Goal: Check status: Check status

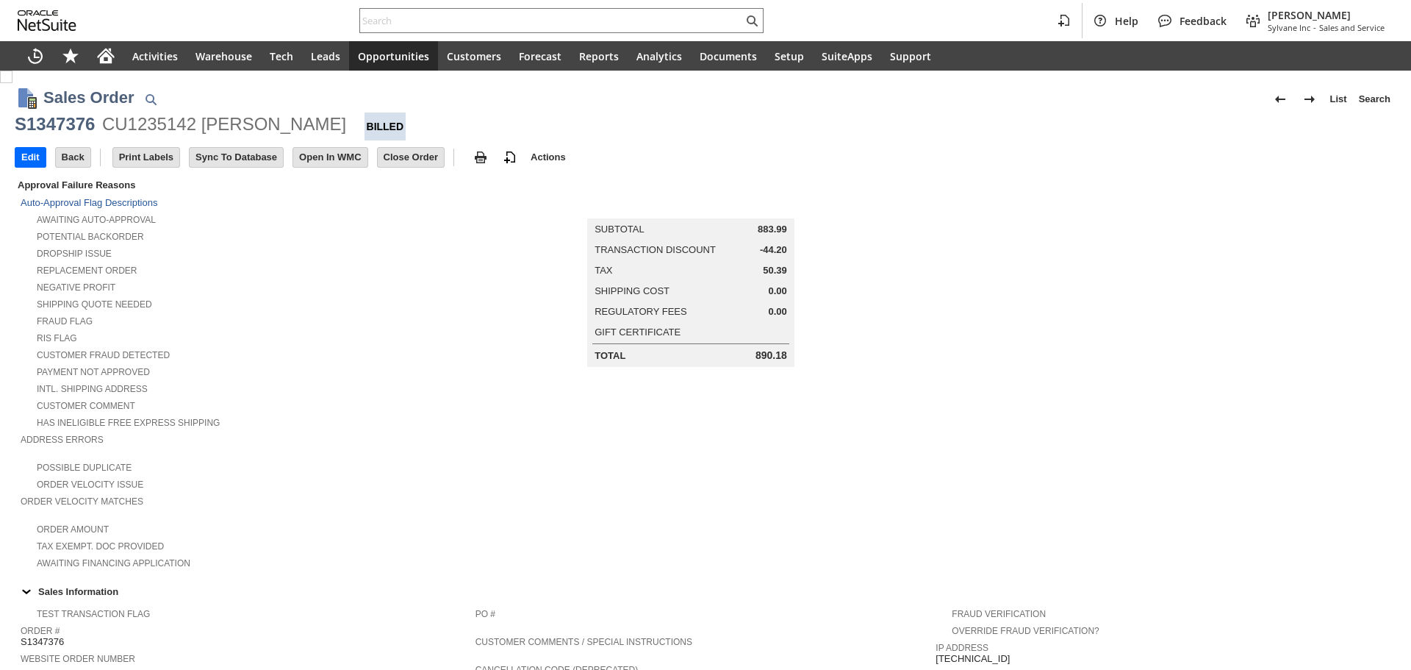
scroll to position [762, 0]
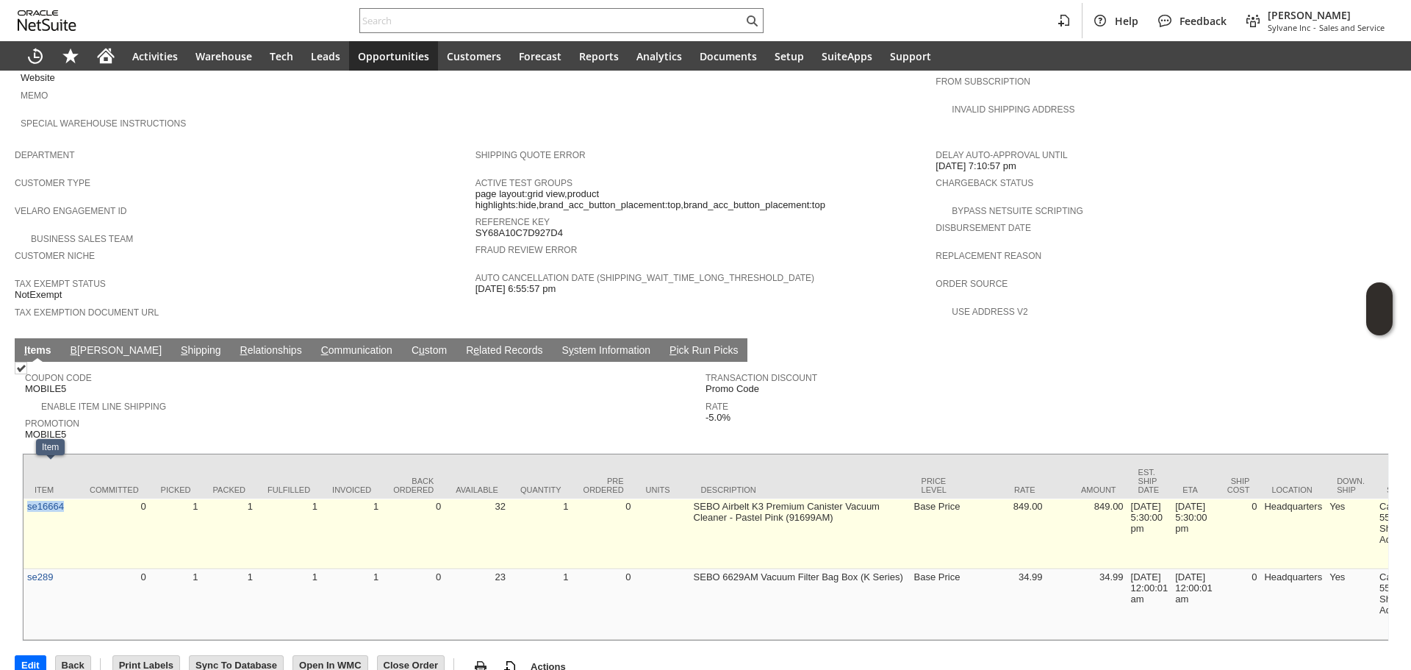
copy link "se16664"
drag, startPoint x: 54, startPoint y: 488, endPoint x: 29, endPoint y: 486, distance: 25.8
click at [29, 498] on td "se16664" at bounding box center [51, 533] width 55 height 71
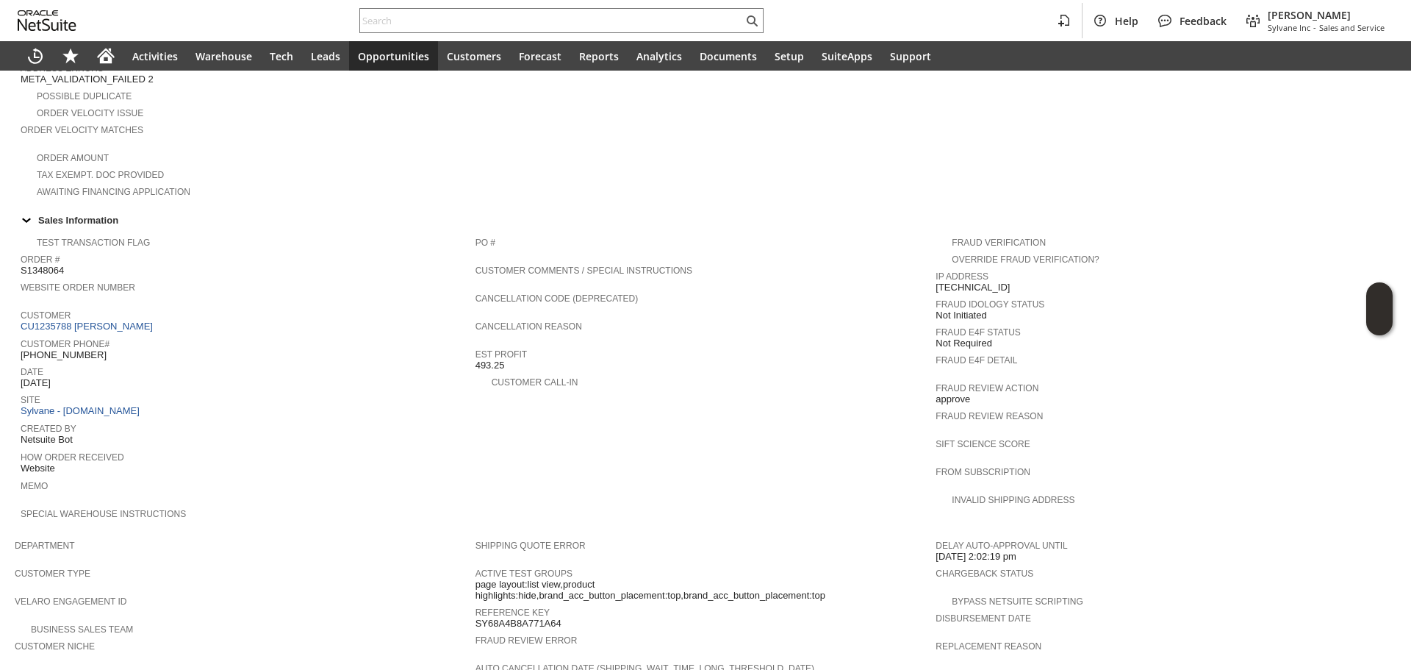
scroll to position [239, 0]
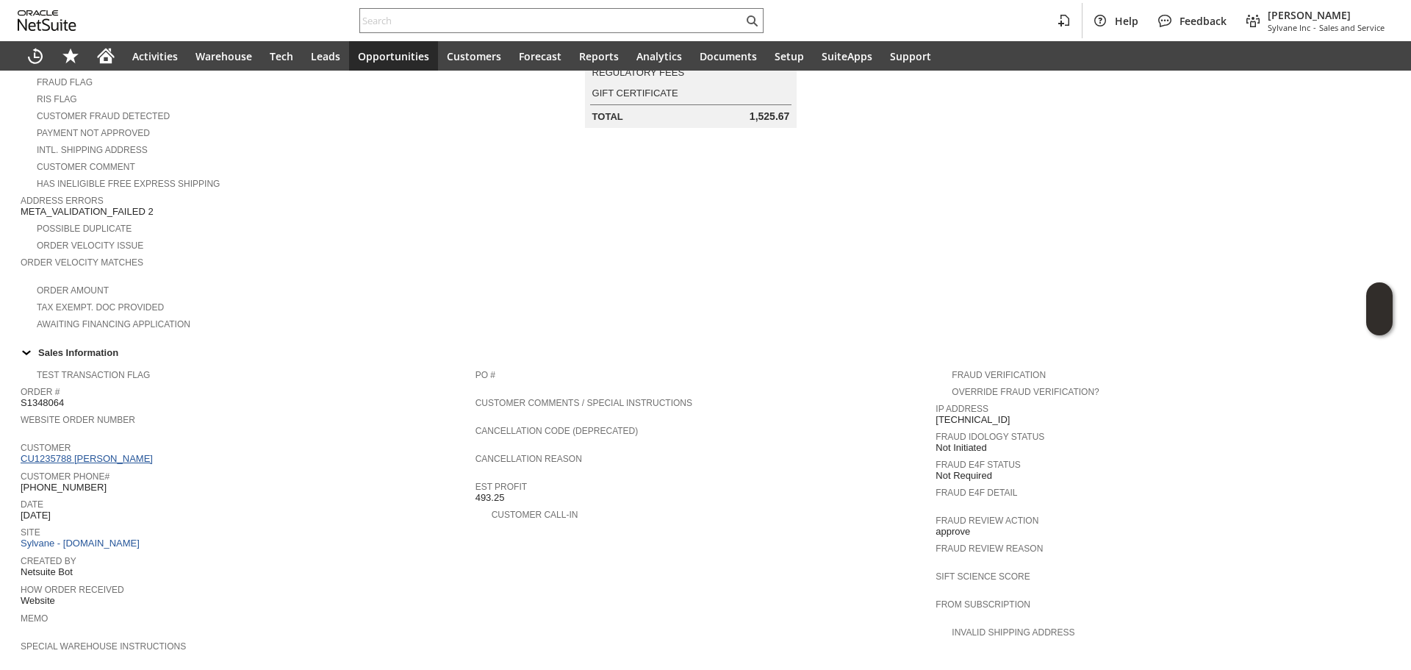
click at [96, 453] on link "CU1235788 Pamela G Sourbeer" at bounding box center [89, 458] width 136 height 11
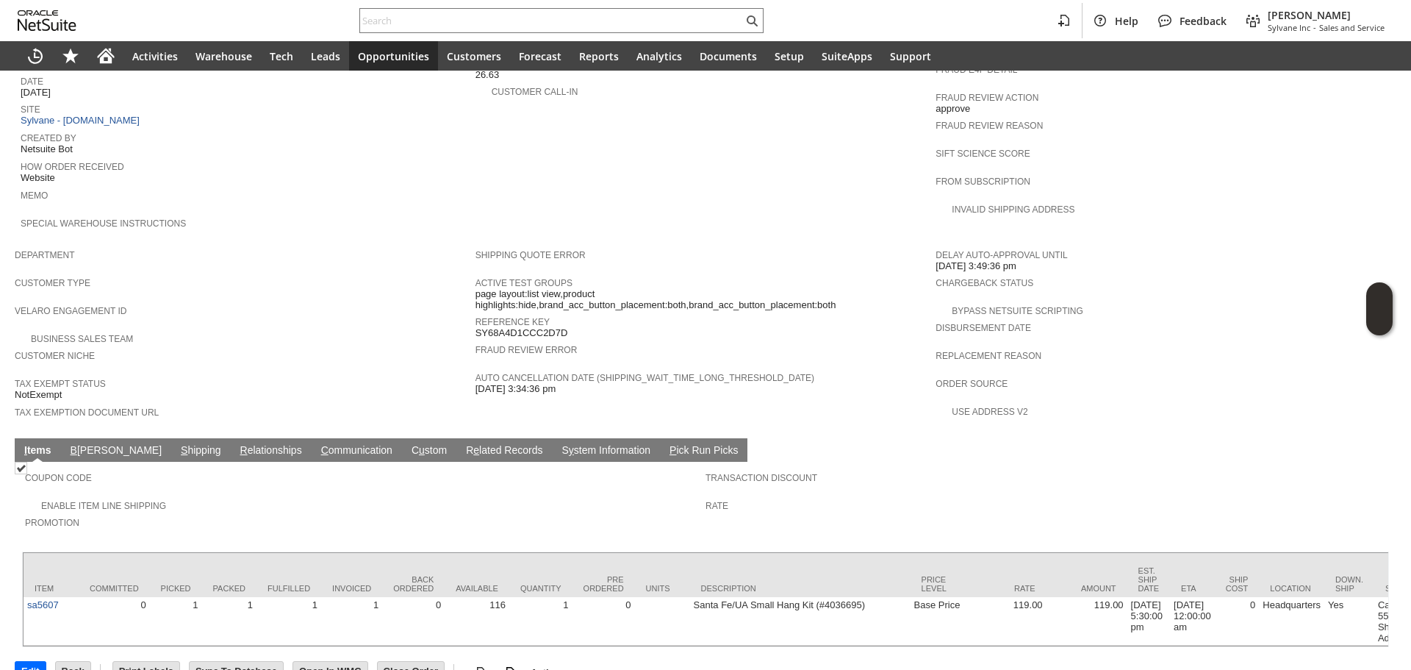
scroll to position [669, 0]
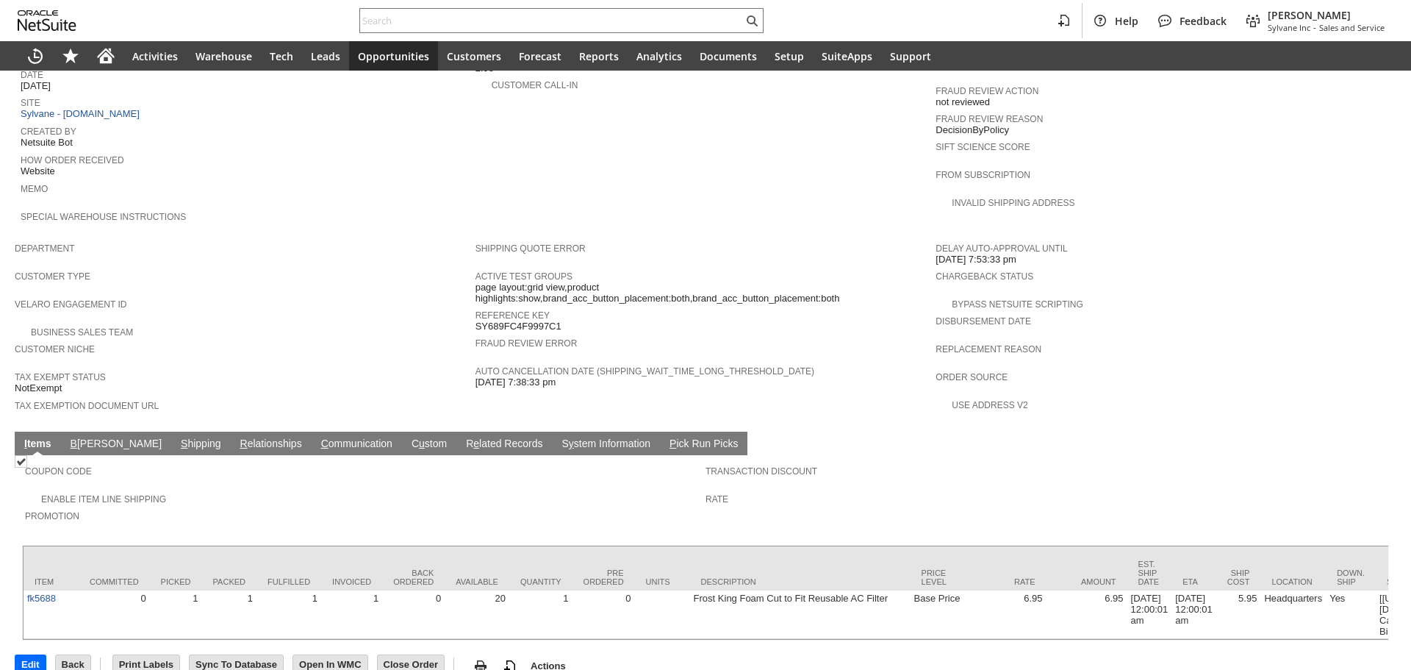
scroll to position [669, 0]
copy link "fk5688"
drag, startPoint x: 69, startPoint y: 576, endPoint x: 60, endPoint y: 544, distance: 32.8
click at [481, 9] on div at bounding box center [561, 20] width 404 height 25
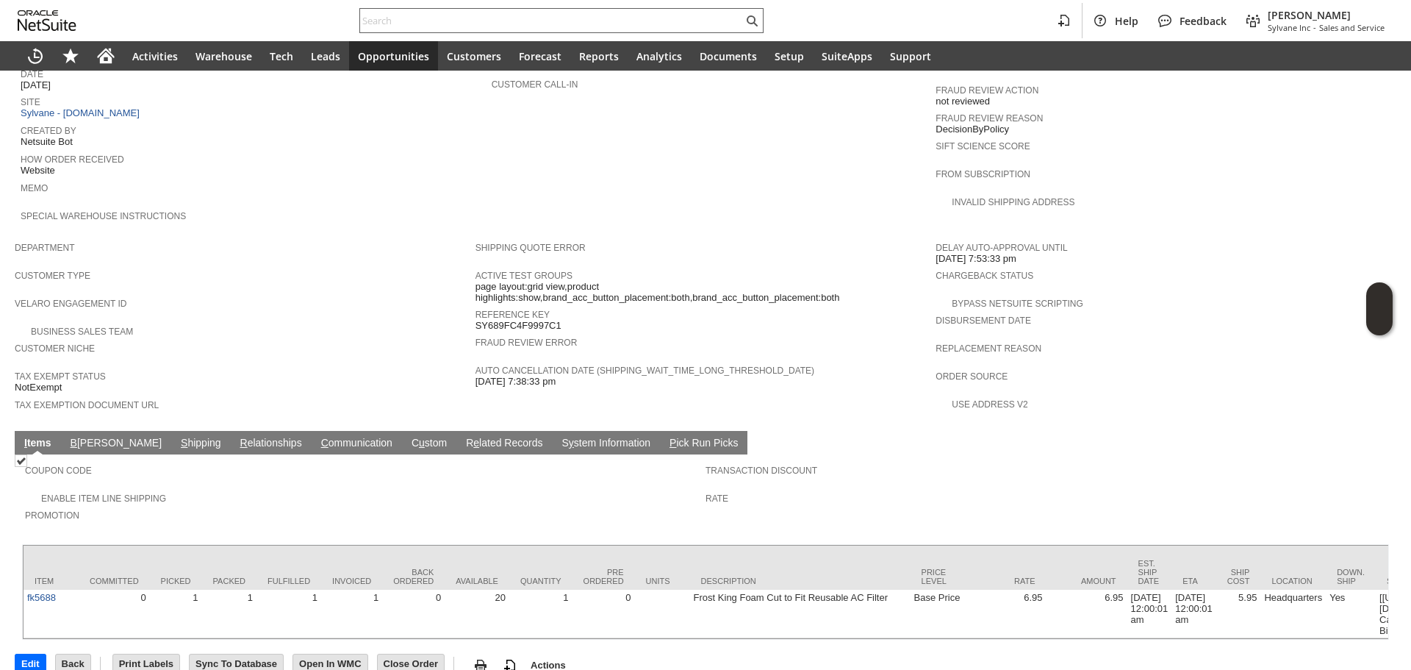
click at [481, 9] on div at bounding box center [561, 20] width 404 height 25
click at [483, 13] on input "text" at bounding box center [551, 21] width 383 height 18
paste input "SY6713A0ECC8C2E"
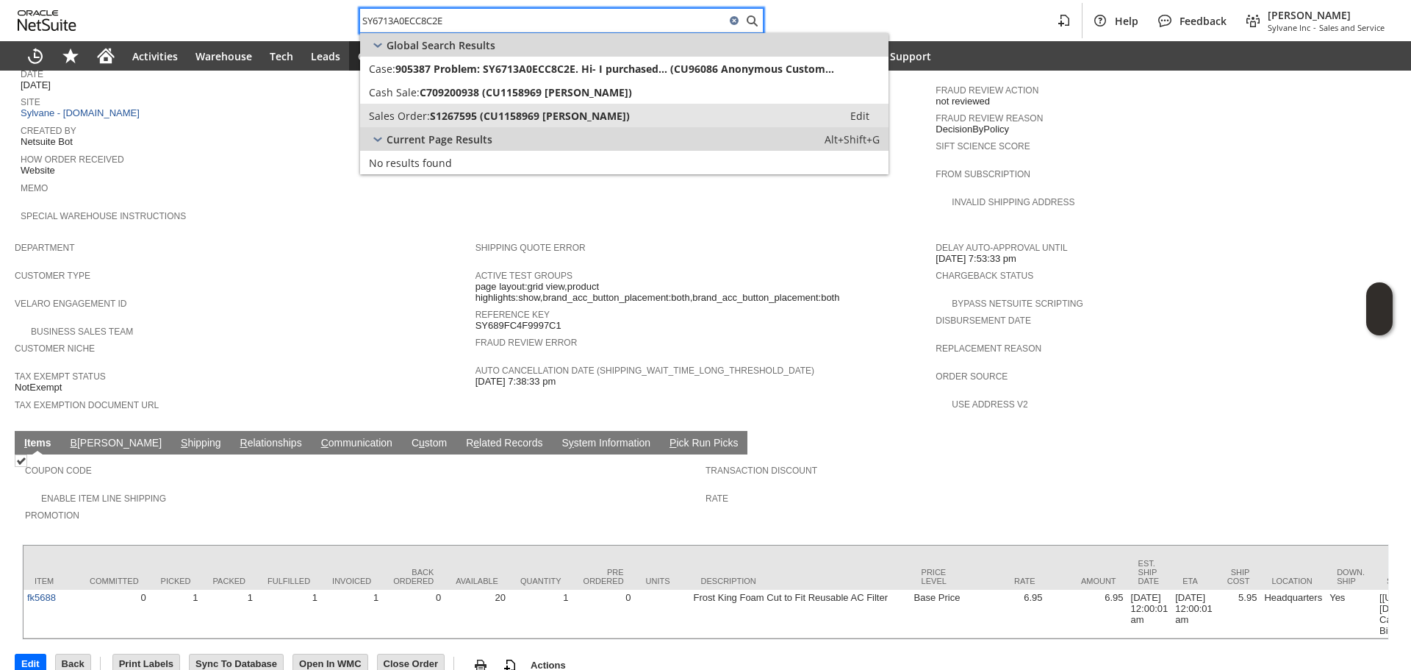
type input "SY6713A0ECC8C2E"
click at [478, 116] on span "S1267595 (CU1158969 Kevin Franco)" at bounding box center [530, 116] width 200 height 14
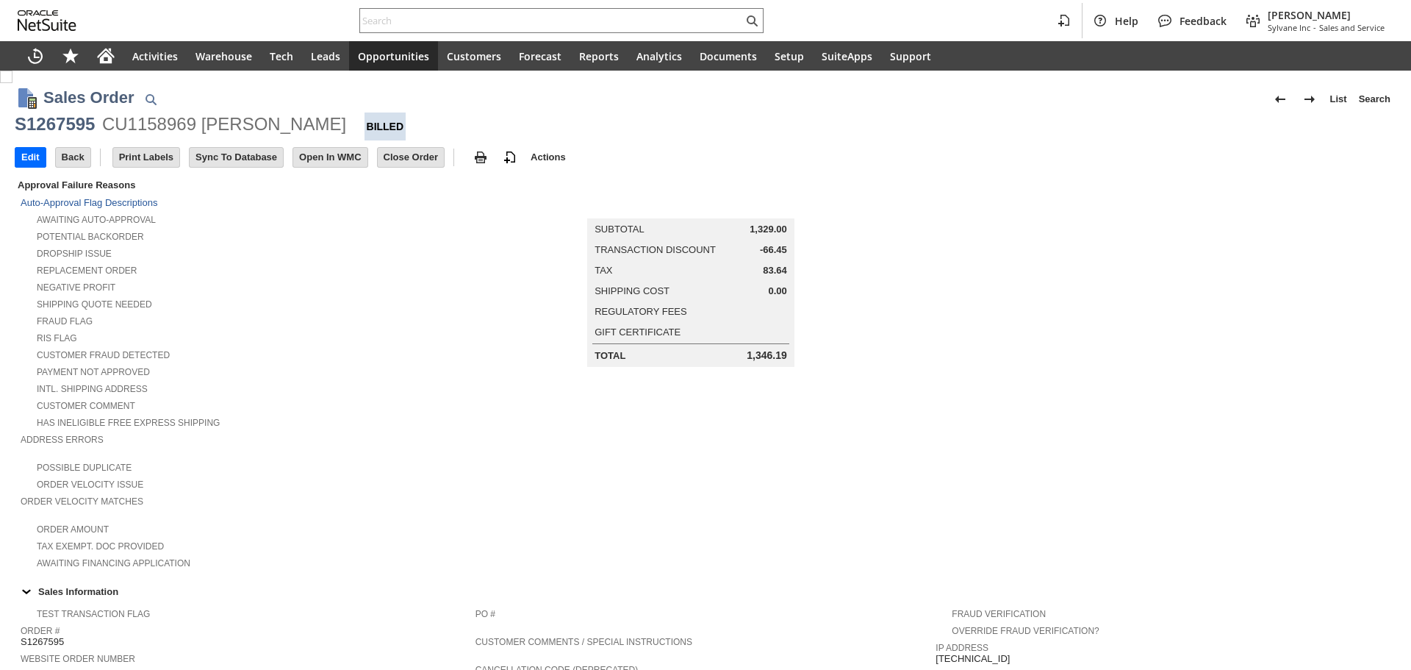
click at [167, 115] on div "CU1158969 [PERSON_NAME]" at bounding box center [224, 124] width 244 height 24
click at [167, 114] on div "CU1158969 [PERSON_NAME]" at bounding box center [224, 124] width 244 height 24
copy div "CU1158969"
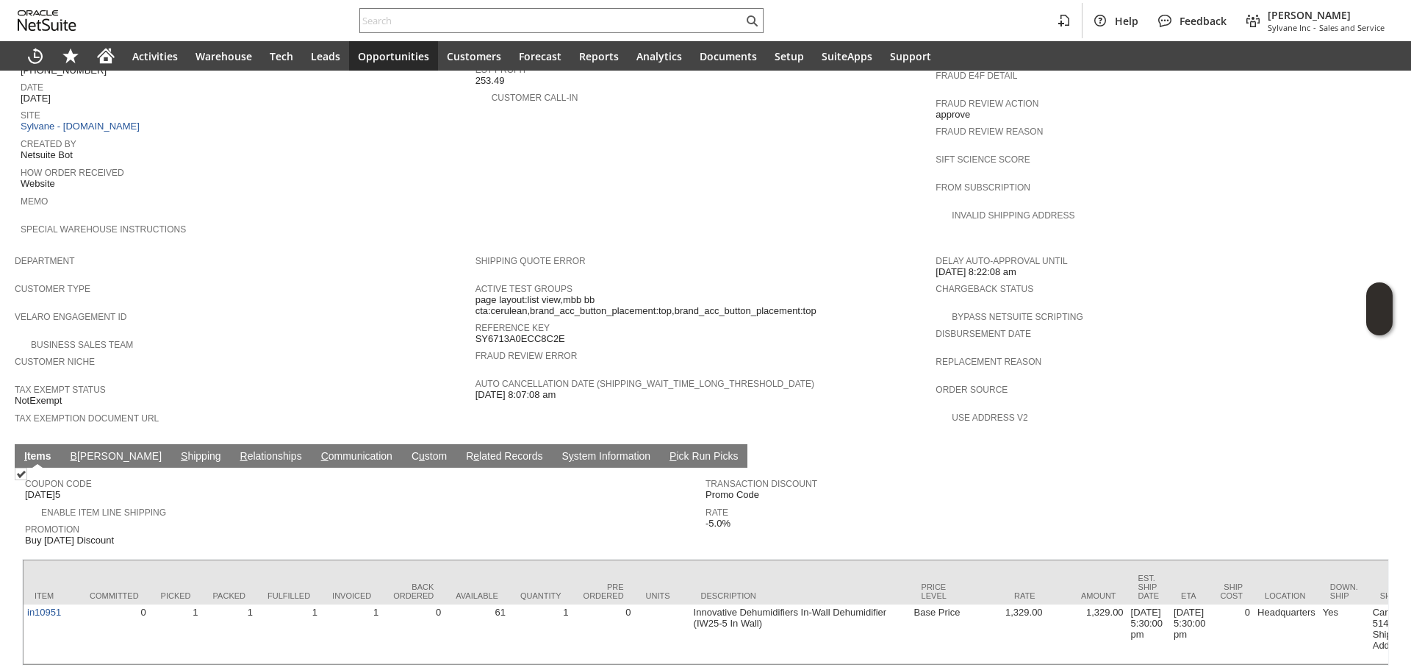
scroll to position [680, 0]
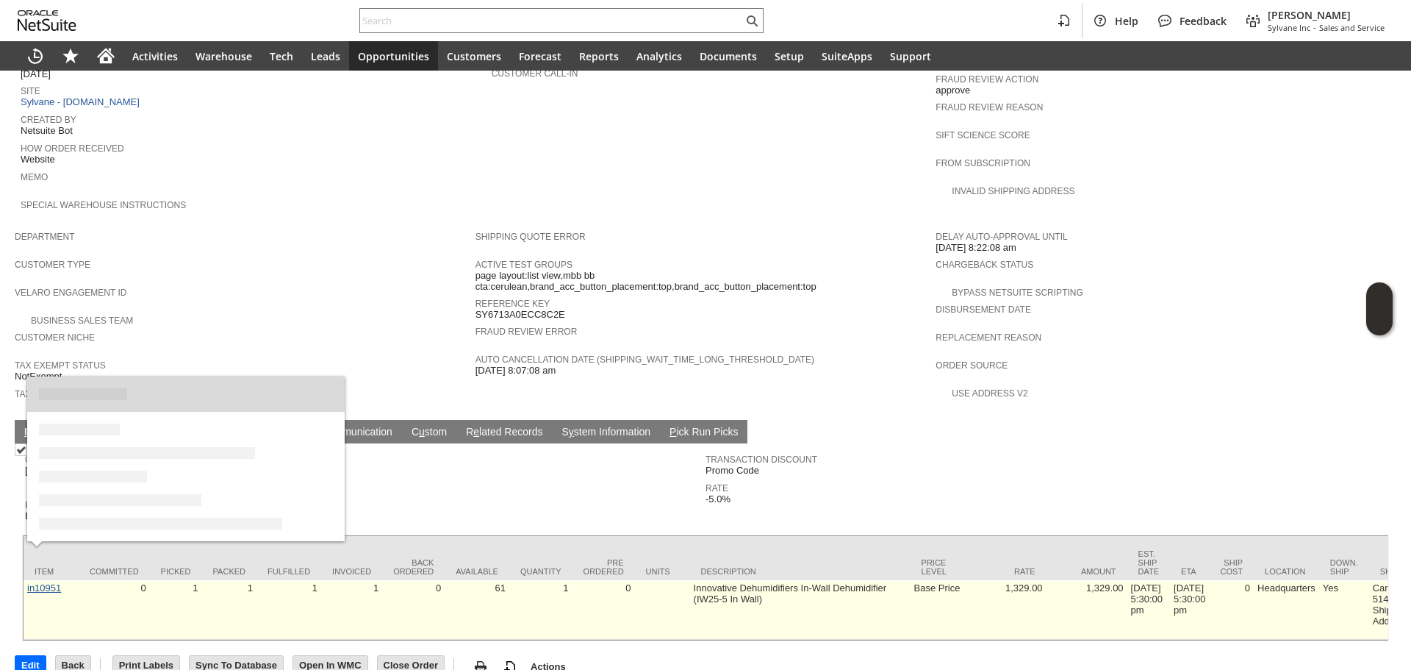
click at [55, 582] on link "in10951" at bounding box center [44, 587] width 34 height 11
